Goal: Information Seeking & Learning: Find specific fact

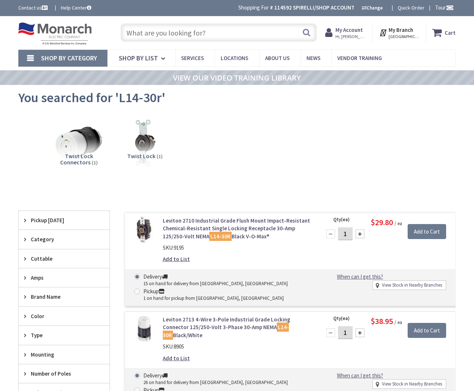
drag, startPoint x: 196, startPoint y: 31, endPoint x: 223, endPoint y: 26, distance: 28.3
click at [196, 31] on input "text" at bounding box center [218, 32] width 196 height 18
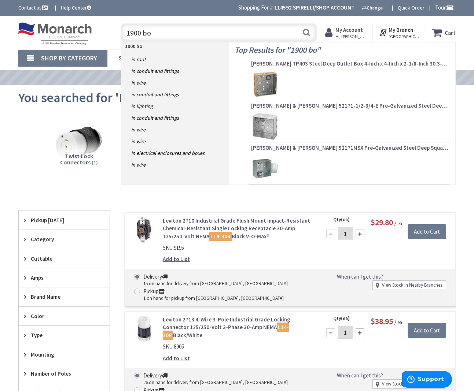
type input "1900 box"
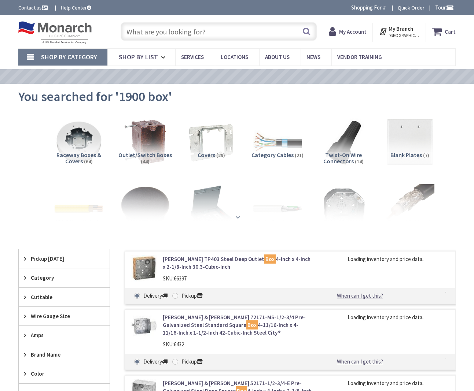
type input "[GEOGRAPHIC_DATA], [GEOGRAPHIC_DATA]"
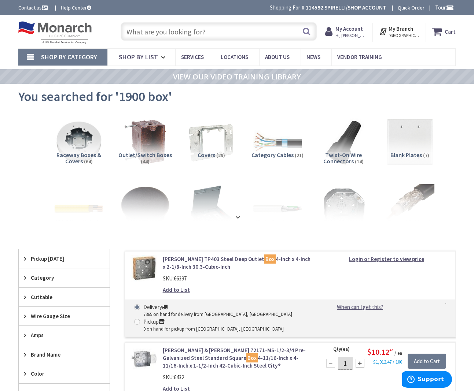
drag, startPoint x: 192, startPoint y: 33, endPoint x: 116, endPoint y: 15, distance: 77.5
click at [184, 31] on input "text" at bounding box center [218, 31] width 196 height 18
paste input "1 inch strain relief connector"
type input "1 inch strain relief connector"
click at [304, 32] on button "Search" at bounding box center [306, 31] width 10 height 16
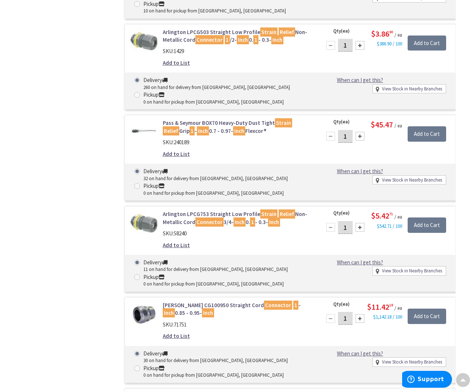
scroll to position [1538, 0]
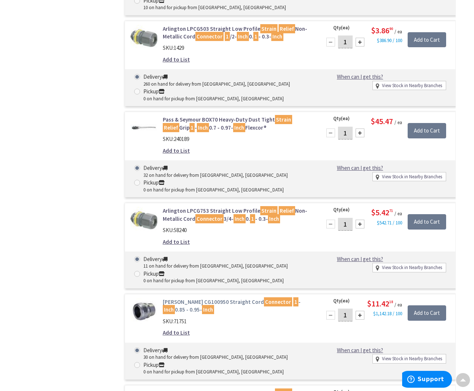
click at [199, 298] on link "Crouse-Hinds CG100950 Straight Cord Connector 1 - Inch 0.85 - 0.95- Inch" at bounding box center [237, 306] width 149 height 16
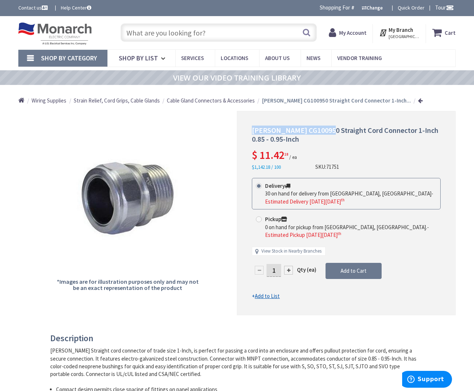
drag, startPoint x: 253, startPoint y: 129, endPoint x: 326, endPoint y: 131, distance: 73.6
click at [326, 131] on span "Crouse-Hinds CG100950 Straight Cord Connector 1-Inch 0.85 - 0.95-Inch" at bounding box center [345, 135] width 186 height 18
copy span "Crouse-Hinds CG100950"
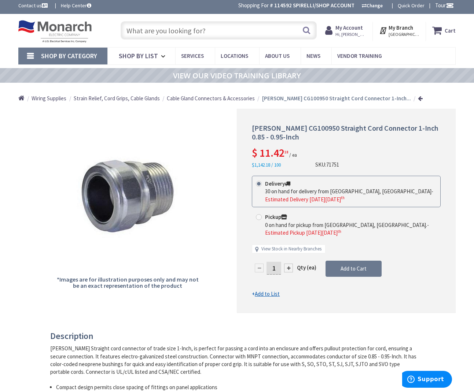
click at [246, 29] on input "text" at bounding box center [218, 30] width 196 height 18
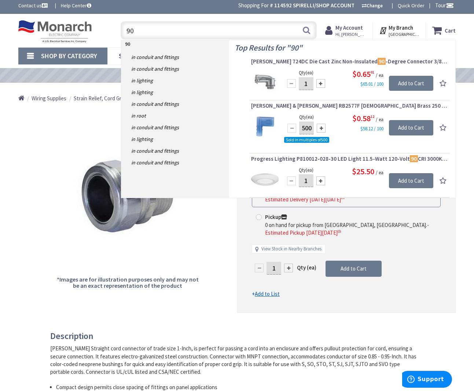
type input "9"
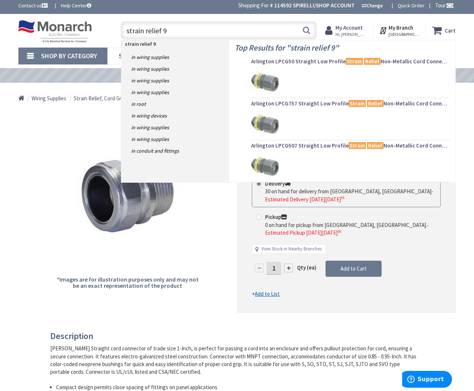
type input "strain relief 90"
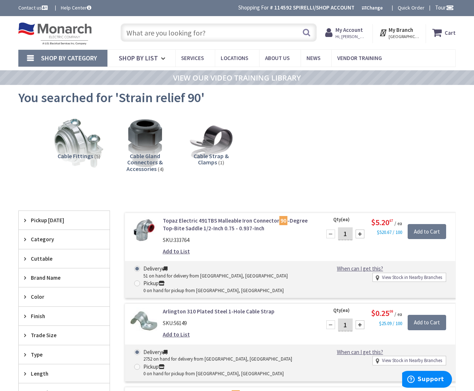
drag, startPoint x: 214, startPoint y: 33, endPoint x: 159, endPoint y: 33, distance: 54.6
click at [214, 33] on input "text" at bounding box center [218, 32] width 196 height 18
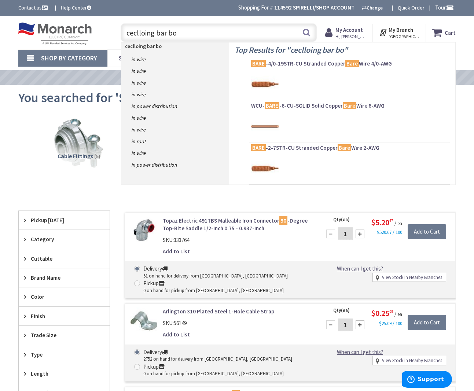
type input "ceclloing bar box"
